Goal: Task Accomplishment & Management: Manage account settings

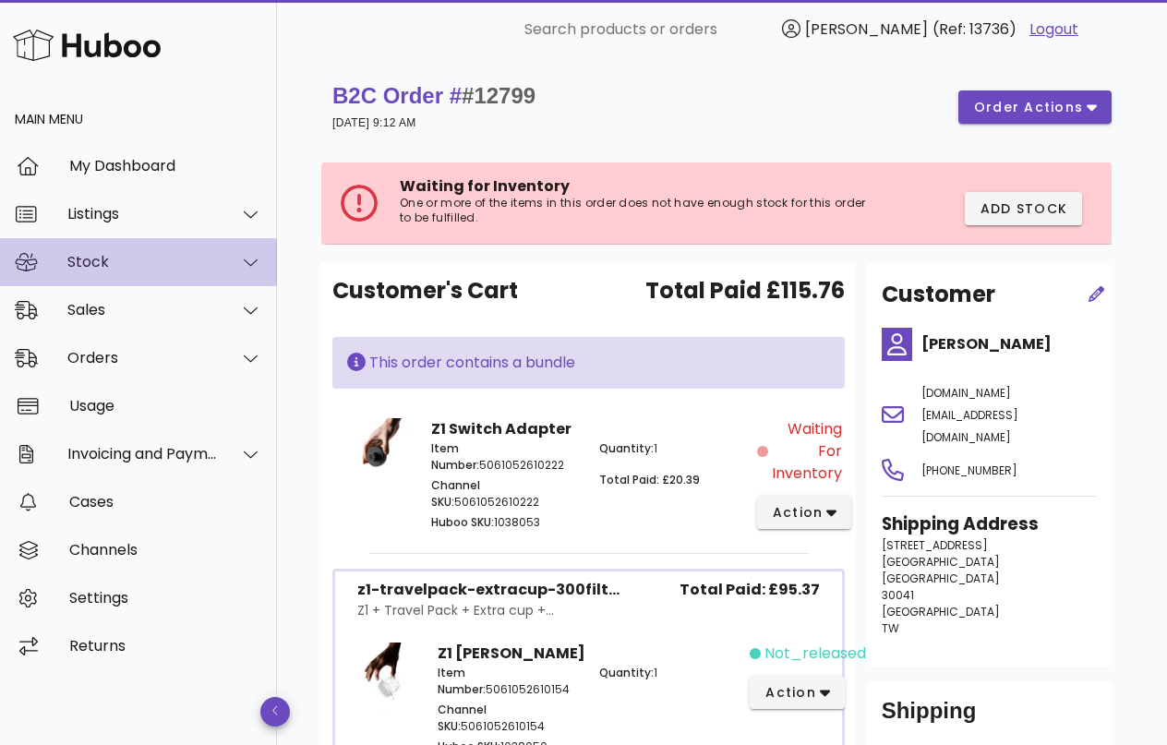
click at [135, 264] on div "Stock" at bounding box center [142, 262] width 150 height 18
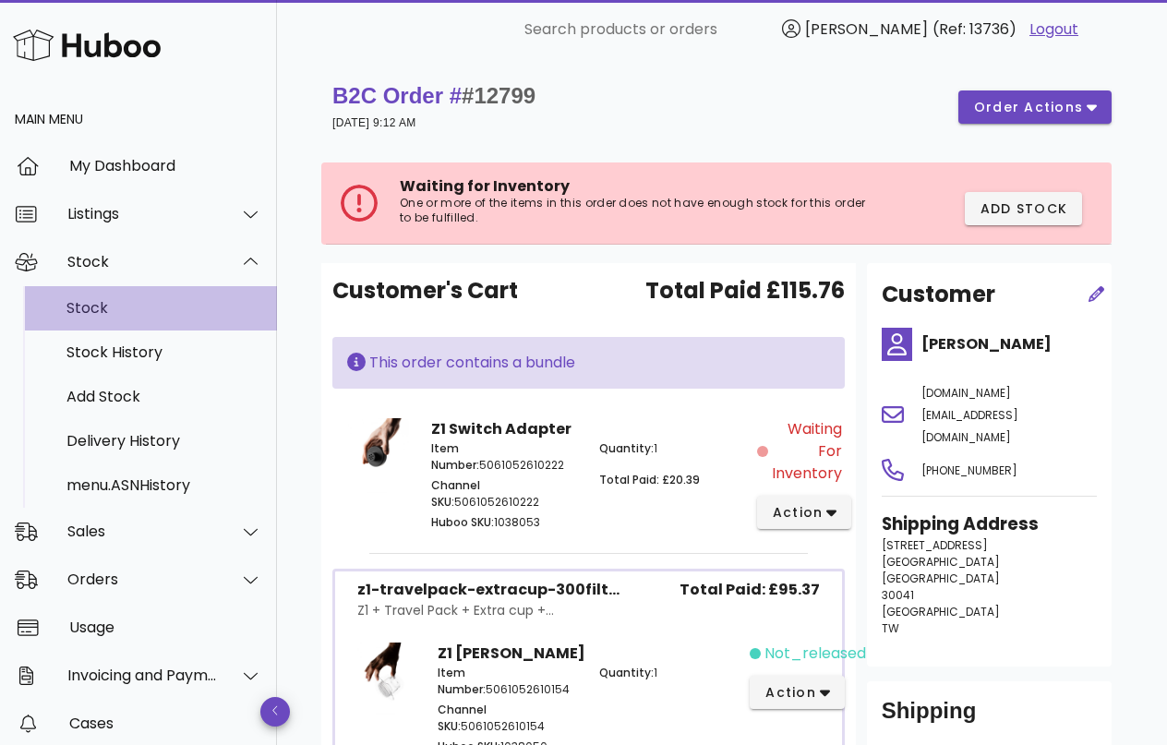
click at [127, 301] on div "Stock" at bounding box center [164, 308] width 196 height 18
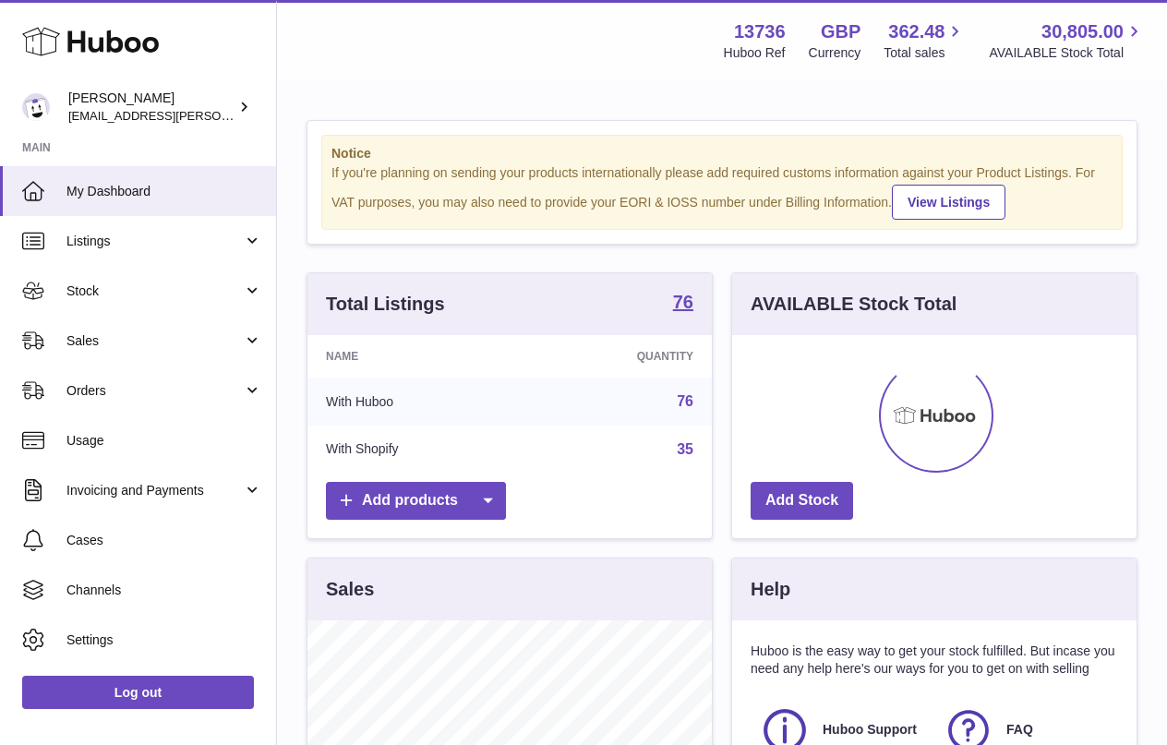
scroll to position [288, 404]
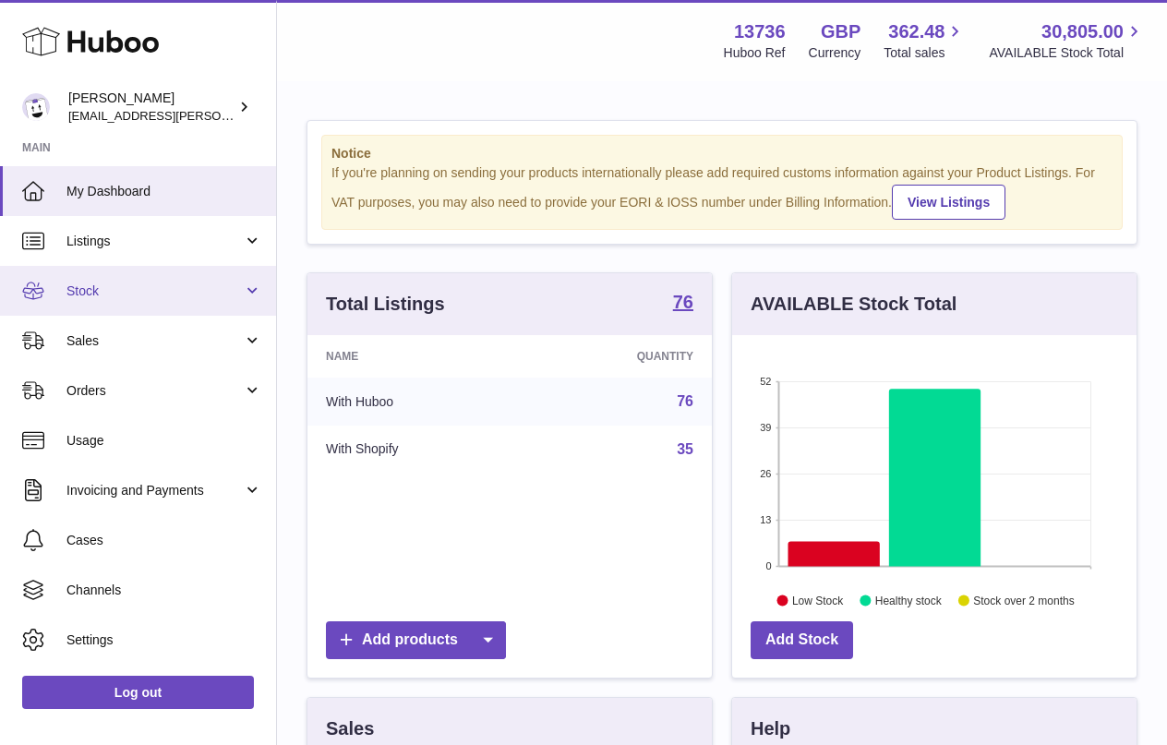
click at [185, 274] on link "Stock" at bounding box center [138, 291] width 276 height 50
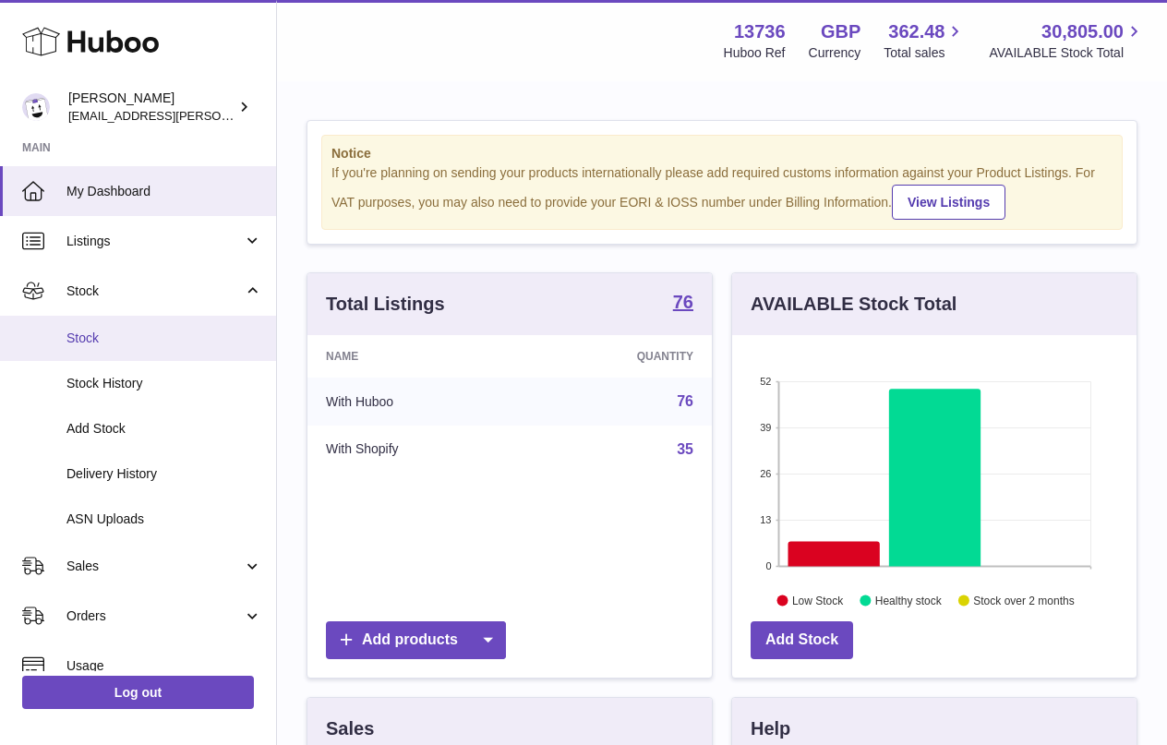
click at [176, 326] on link "Stock" at bounding box center [138, 338] width 276 height 45
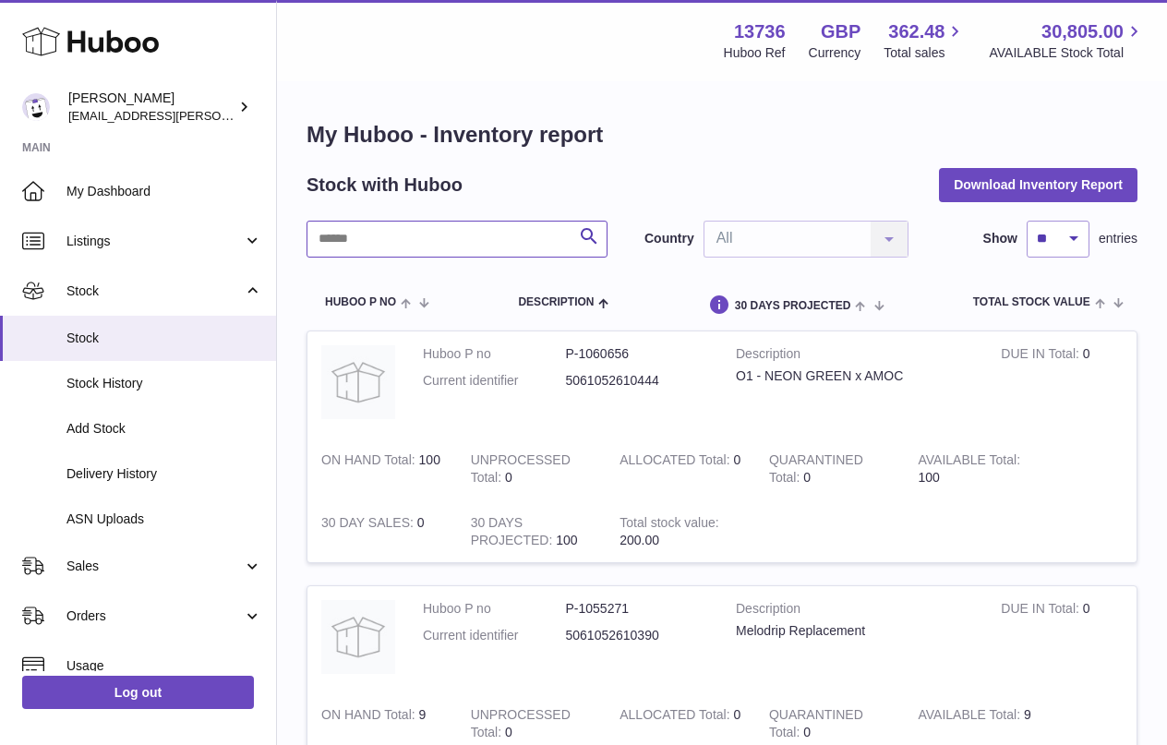
click at [429, 245] on input "text" at bounding box center [457, 239] width 301 height 37
type input "****"
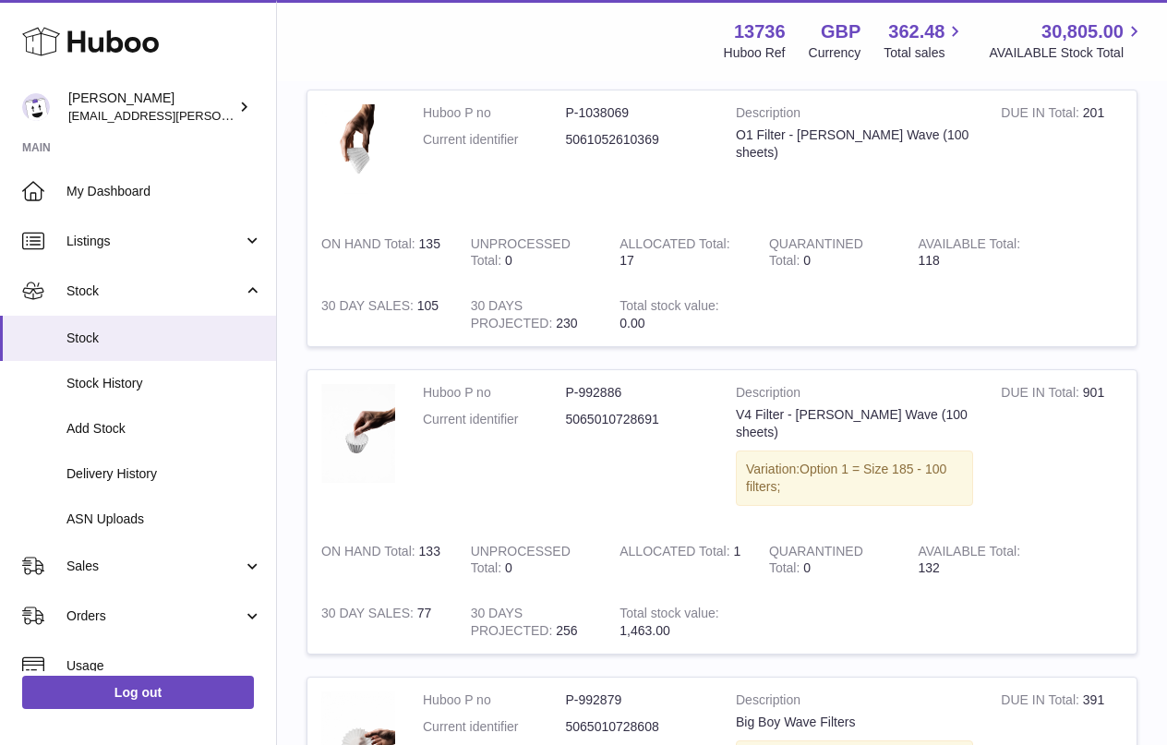
scroll to position [293, 0]
